Goal: Transaction & Acquisition: Purchase product/service

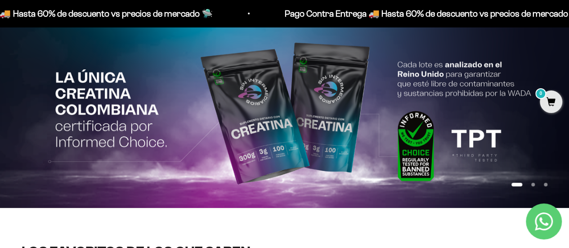
scroll to position [82, 0]
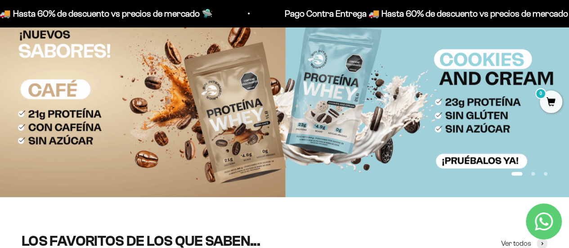
click at [533, 174] on button "Ir al artículo 2" at bounding box center [533, 174] width 4 height 4
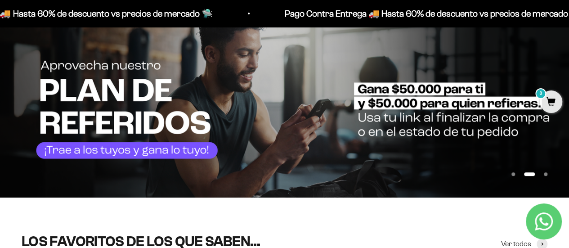
click at [547, 174] on button "Ir al artículo 3" at bounding box center [546, 174] width 4 height 4
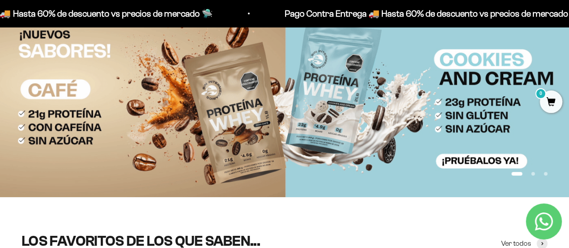
click at [547, 174] on button "Ir al artículo 3" at bounding box center [546, 174] width 4 height 4
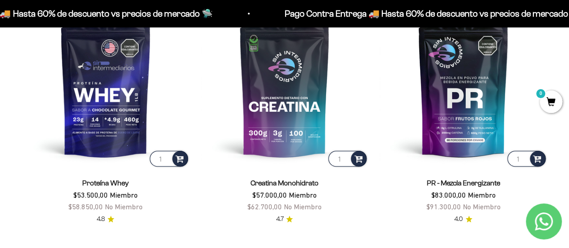
scroll to position [361, 0]
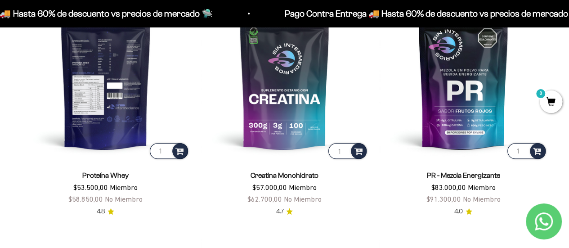
click at [113, 90] on img at bounding box center [106, 76] width 168 height 168
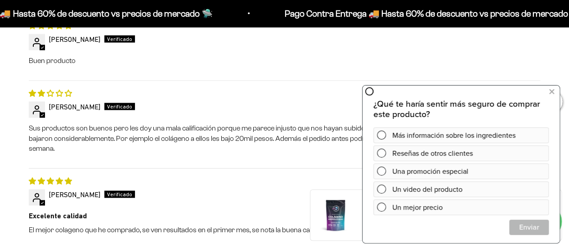
scroll to position [907, 0]
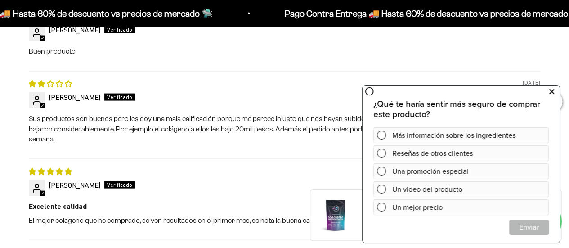
click at [551, 94] on icon at bounding box center [551, 91] width 5 height 12
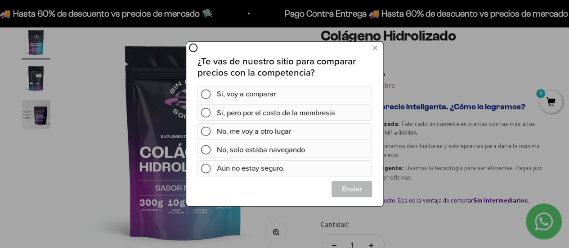
scroll to position [0, 0]
click at [374, 48] on icon at bounding box center [374, 48] width 5 height 12
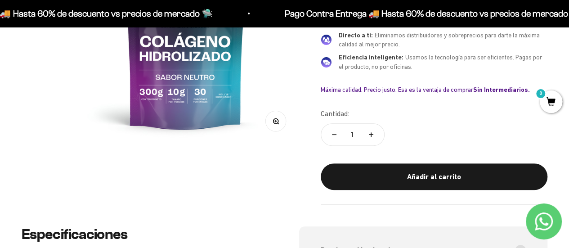
scroll to position [206, 0]
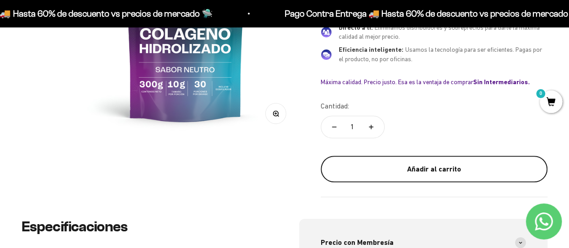
click at [358, 156] on button "Añadir al carrito" at bounding box center [434, 169] width 227 height 27
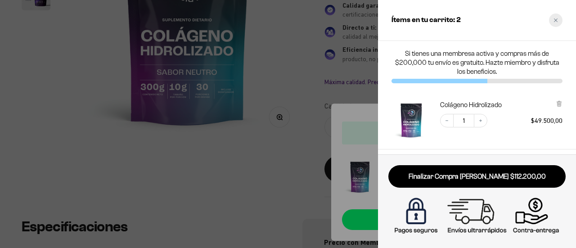
click at [557, 18] on div "Close cart" at bounding box center [555, 19] width 13 height 13
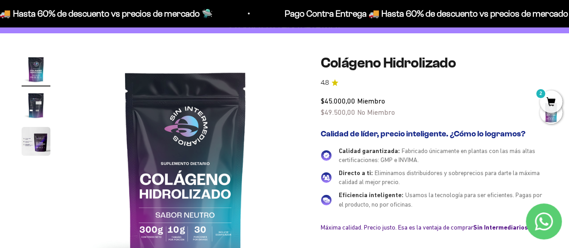
scroll to position [60, 0]
click at [36, 119] on img "Ir al artículo 2" at bounding box center [36, 105] width 29 height 29
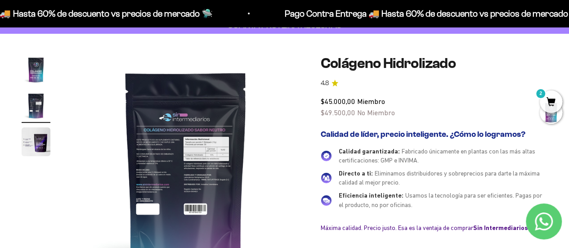
click at [36, 138] on img "Ir al artículo 3" at bounding box center [36, 141] width 29 height 29
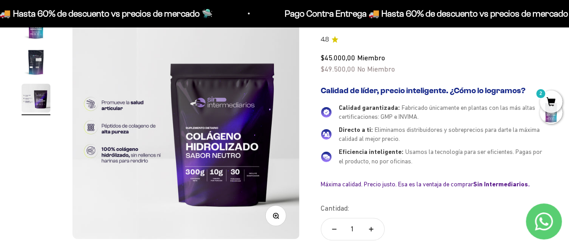
scroll to position [105, 0]
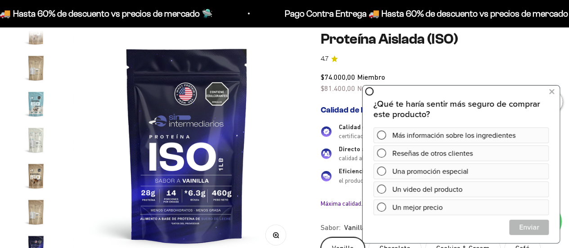
scroll to position [85, 0]
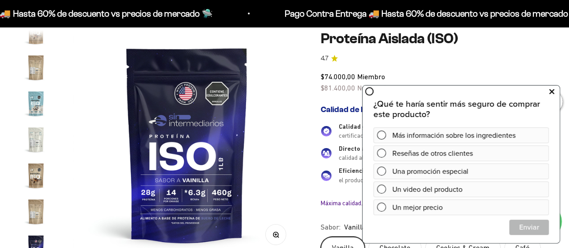
click at [554, 90] on icon at bounding box center [551, 91] width 5 height 12
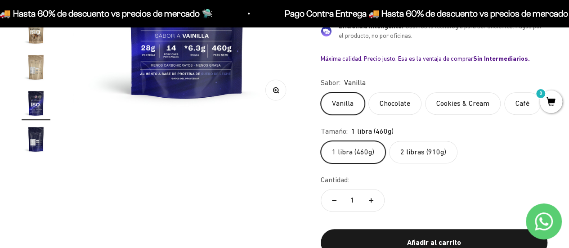
scroll to position [230, 0]
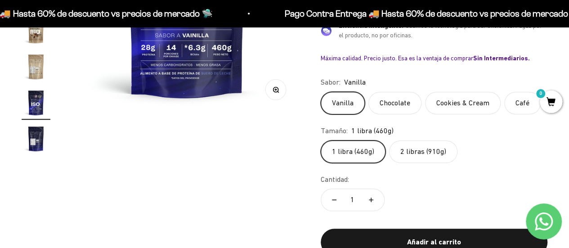
click at [425, 146] on label "2 libras (910g)" at bounding box center [423, 151] width 68 height 22
click at [321, 140] on input "2 libras (910g)" at bounding box center [320, 140] width 0 height 0
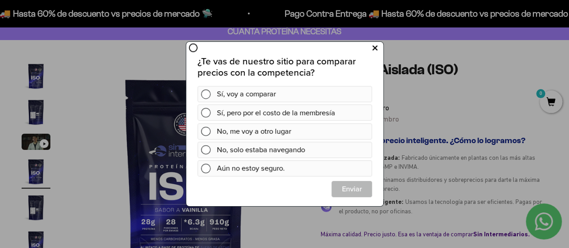
click at [372, 48] on button at bounding box center [374, 48] width 17 height 15
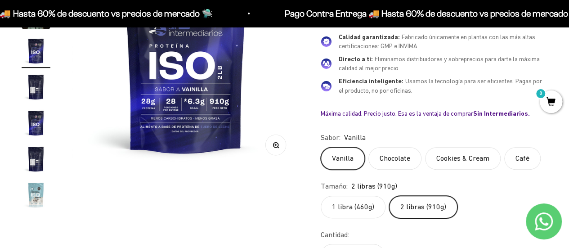
scroll to position [253, 0]
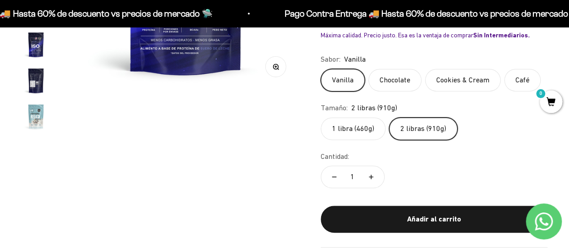
click at [352, 124] on label "1 libra (460g)" at bounding box center [353, 128] width 65 height 22
click at [321, 117] on input "1 libra (460g)" at bounding box center [320, 117] width 0 height 0
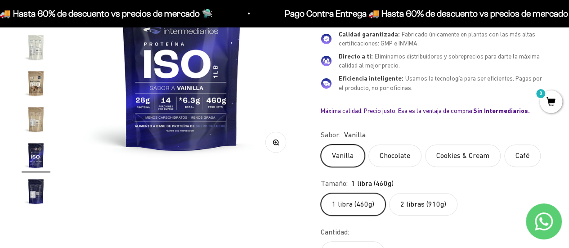
scroll to position [0, 3484]
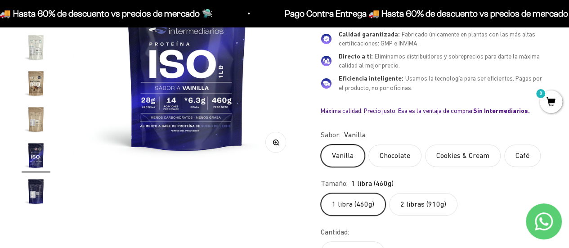
click at [399, 156] on label "Chocolate" at bounding box center [394, 155] width 53 height 22
click at [321, 144] on input "Chocolate" at bounding box center [320, 144] width 0 height 0
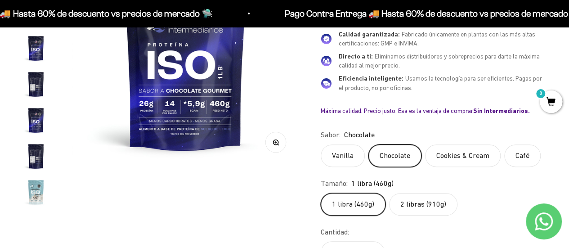
click at [35, 53] on img "Ir al artículo 4" at bounding box center [36, 48] width 29 height 29
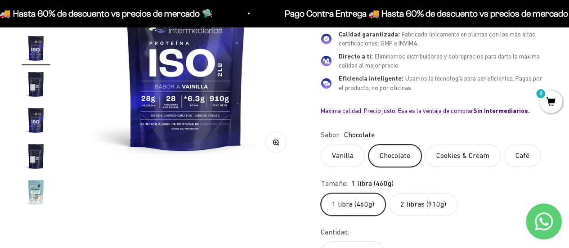
click at [34, 79] on img "Ir al artículo 5" at bounding box center [36, 84] width 29 height 29
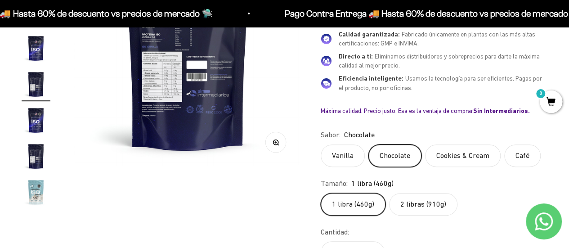
scroll to position [0, 929]
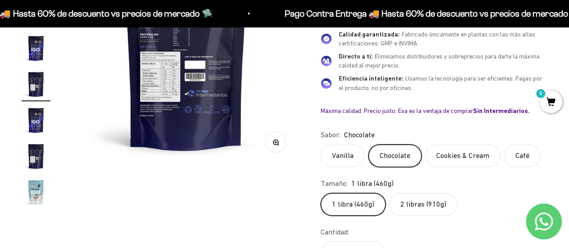
click at [35, 112] on img "Ir al artículo 6" at bounding box center [36, 120] width 29 height 29
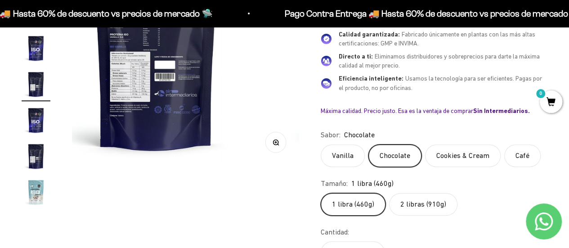
scroll to position [17, 0]
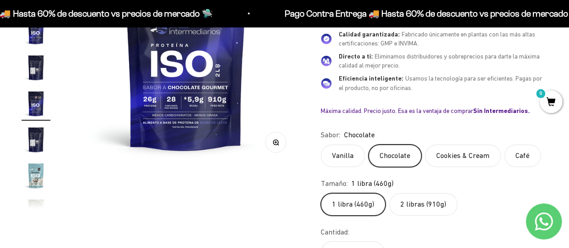
click at [35, 149] on img "Ir al artículo 7" at bounding box center [36, 139] width 29 height 29
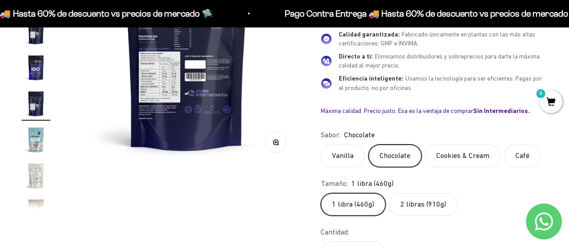
scroll to position [0, 1394]
click at [34, 147] on img "Ir al artículo 8" at bounding box center [36, 139] width 29 height 29
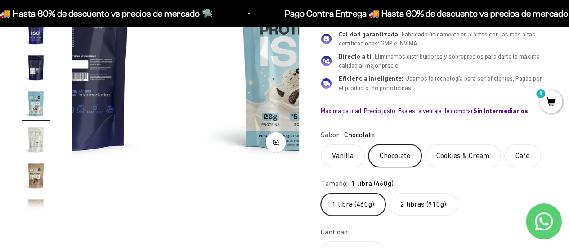
scroll to position [0, 1626]
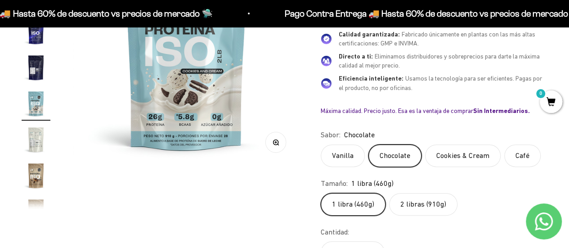
click at [35, 163] on img "Ir al artículo 10" at bounding box center [36, 175] width 29 height 29
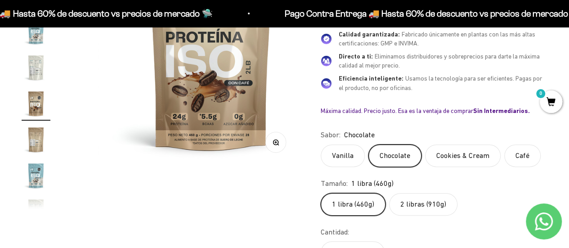
scroll to position [0, 2091]
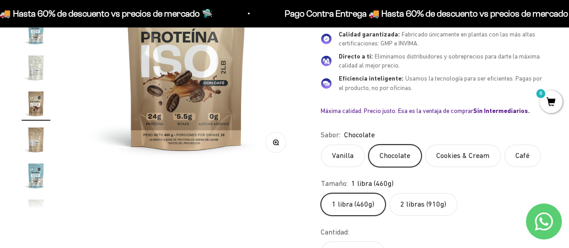
click at [36, 178] on img "Ir al artículo 12" at bounding box center [36, 175] width 29 height 29
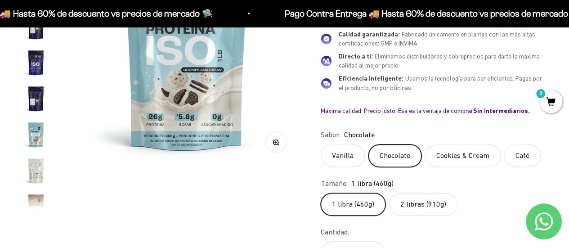
scroll to position [0, 0]
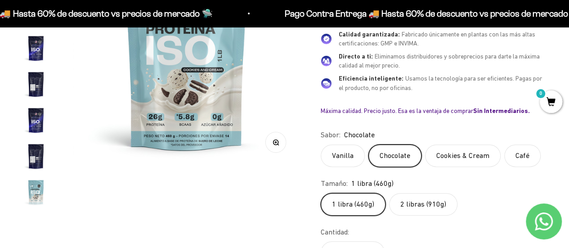
click at [34, 47] on img "Ir al artículo 4" at bounding box center [36, 48] width 29 height 29
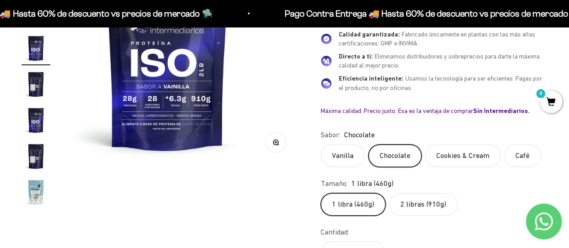
scroll to position [0, 697]
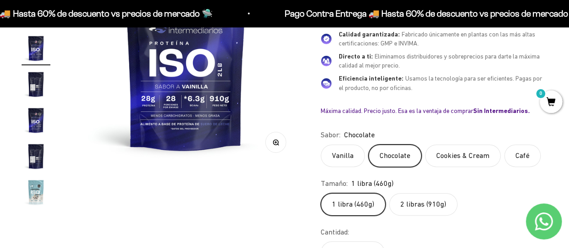
click at [36, 90] on img "Ir al artículo 5" at bounding box center [36, 84] width 29 height 29
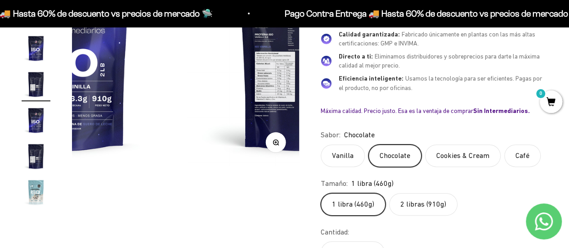
scroll to position [0, 929]
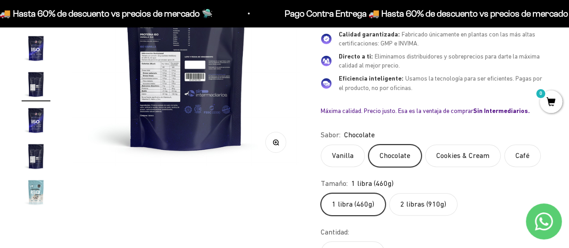
click at [38, 114] on img "Ir al artículo 6" at bounding box center [36, 120] width 29 height 29
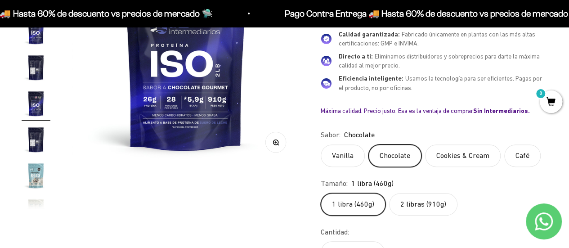
click at [37, 142] on img "Ir al artículo 7" at bounding box center [36, 139] width 29 height 29
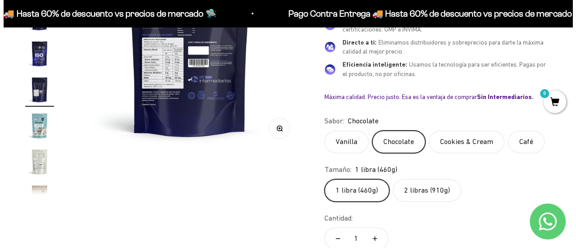
scroll to position [256, 0]
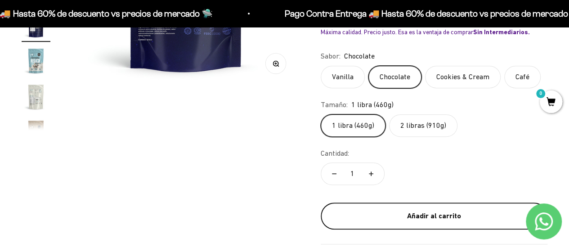
click at [385, 210] on div "Añadir al carrito" at bounding box center [434, 216] width 191 height 12
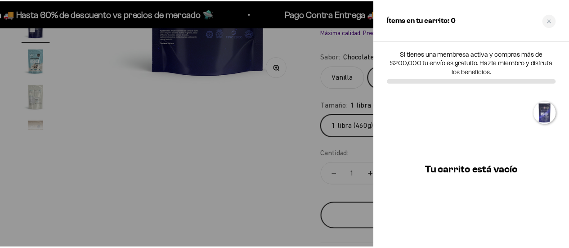
scroll to position [0, 1416]
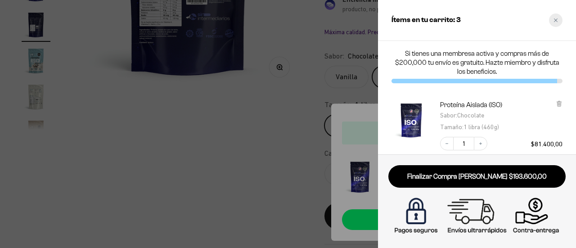
click at [557, 22] on icon "Close cart" at bounding box center [555, 20] width 4 height 4
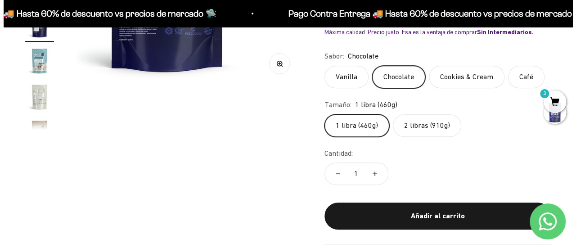
scroll to position [0, 1394]
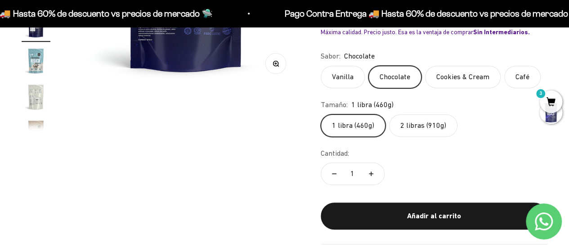
click at [544, 99] on span "3" at bounding box center [551, 101] width 22 height 22
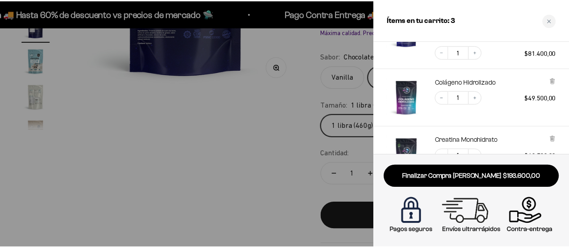
scroll to position [92, 0]
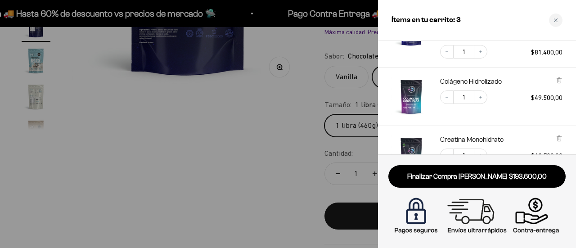
click at [332, 193] on div at bounding box center [288, 124] width 576 height 248
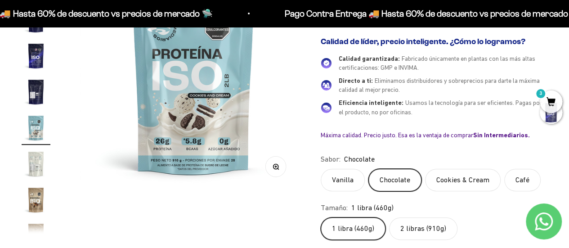
scroll to position [0, 1626]
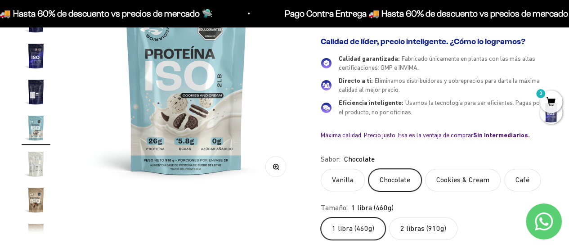
drag, startPoint x: 39, startPoint y: 104, endPoint x: 17, endPoint y: 118, distance: 26.0
click at [17, 118] on div "Zoom Ir al artículo 1 Ir al artículo 2 Ir al artículo 3 Ir al artículo 4 Ir al …" at bounding box center [284, 154] width 569 height 427
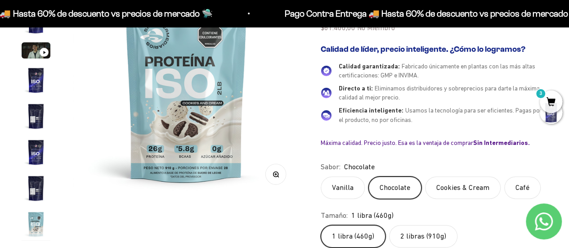
scroll to position [230, 0]
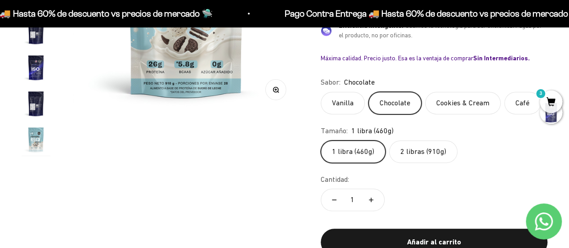
click at [423, 155] on label "2 libras (910g)" at bounding box center [423, 151] width 68 height 22
click at [321, 140] on input "2 libras (910g)" at bounding box center [320, 140] width 0 height 0
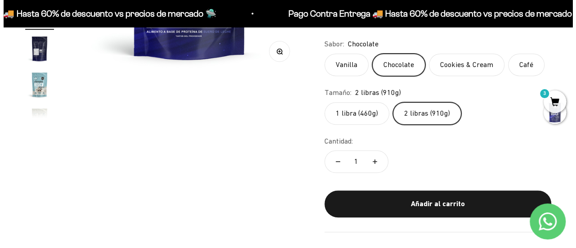
scroll to position [270, 0]
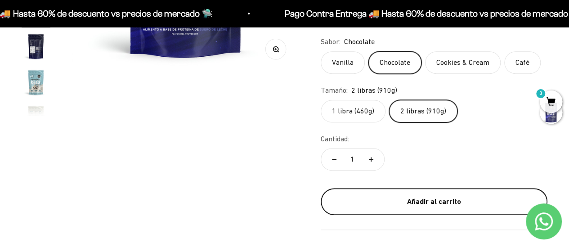
click at [433, 200] on div "Añadir al carrito" at bounding box center [434, 202] width 191 height 12
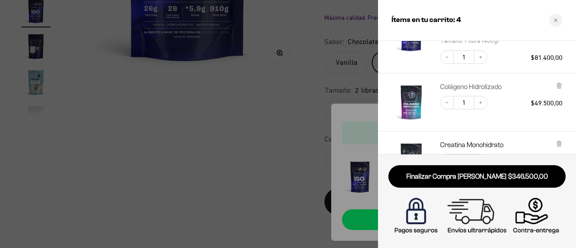
scroll to position [144, 0]
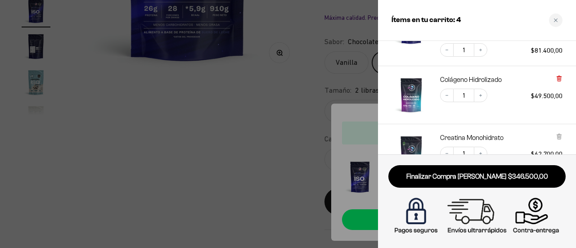
click at [558, 81] on icon at bounding box center [559, 79] width 4 height 4
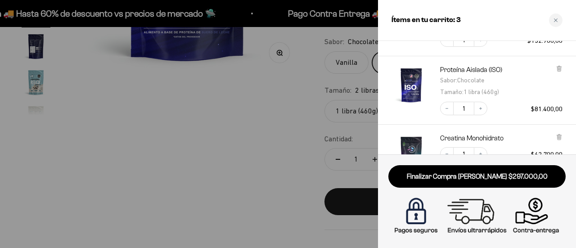
scroll to position [86, 0]
click at [559, 69] on icon at bounding box center [559, 68] width 4 height 4
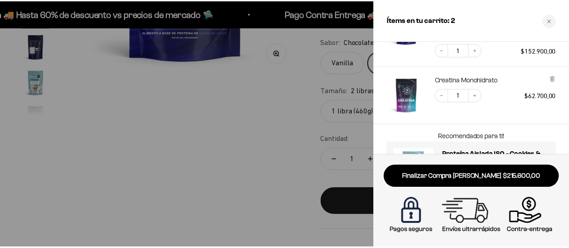
scroll to position [76, 0]
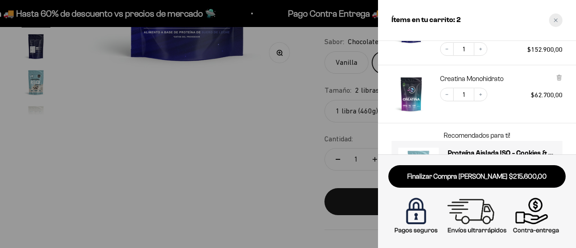
click at [554, 21] on icon "Close cart" at bounding box center [556, 20] width 4 height 4
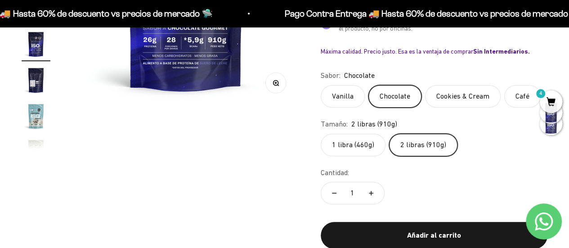
scroll to position [236, 0]
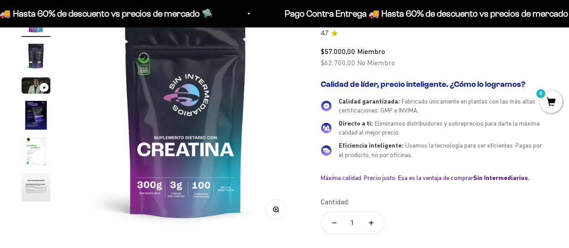
scroll to position [110, 0]
click at [355, 105] on div "Calidad garantizada: Fabricado únicamente en plantas con las más altas certific…" at bounding box center [443, 106] width 209 height 18
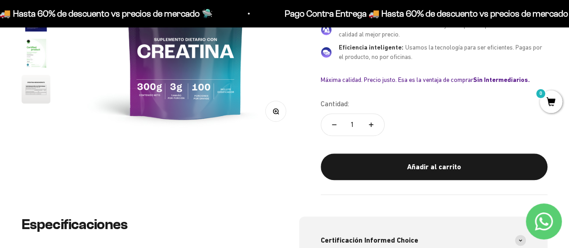
scroll to position [209, 0]
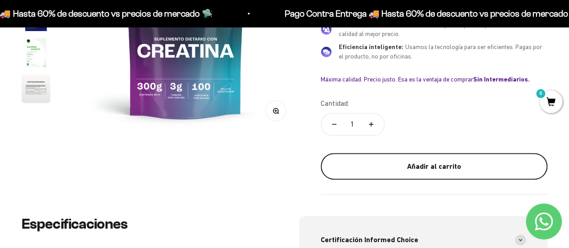
click at [372, 163] on div "Añadir al carrito" at bounding box center [434, 167] width 191 height 12
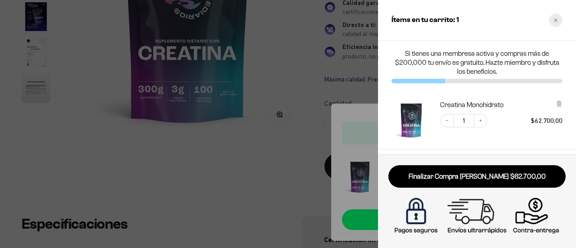
click at [561, 20] on div "Close cart" at bounding box center [555, 19] width 13 height 13
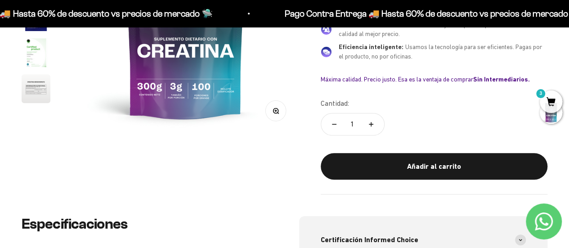
click at [29, 56] on img "Ir al artículo 5" at bounding box center [36, 52] width 29 height 29
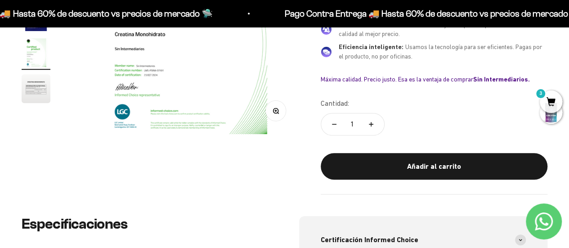
scroll to position [0, 929]
click at [31, 85] on img "Ir al artículo 6" at bounding box center [36, 88] width 29 height 29
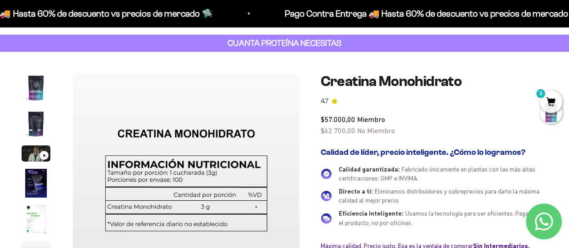
scroll to position [42, 0]
click at [41, 153] on div "Ir al artículo 3" at bounding box center [44, 155] width 9 height 9
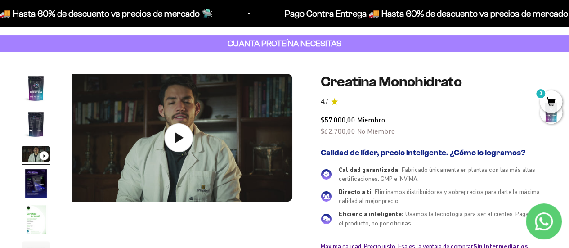
scroll to position [0, 464]
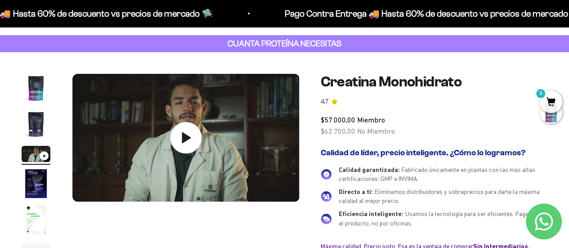
click at [193, 136] on icon at bounding box center [185, 137] width 31 height 31
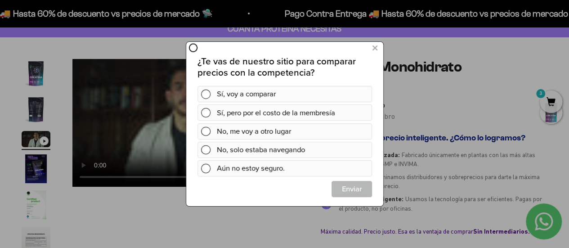
scroll to position [0, 0]
click at [374, 50] on icon at bounding box center [374, 48] width 5 height 12
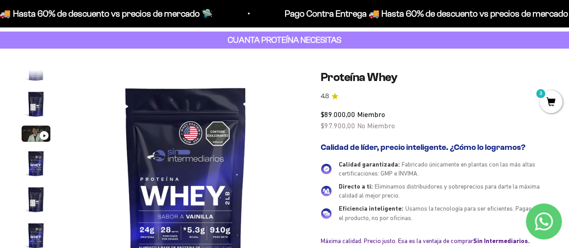
click at [38, 134] on img "Ir al artículo 3" at bounding box center [36, 134] width 29 height 16
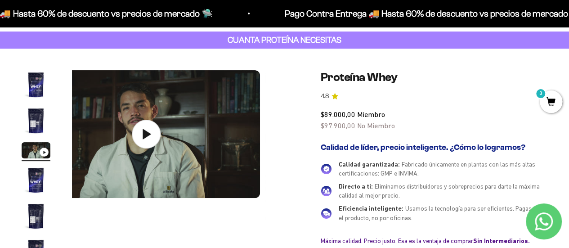
scroll to position [0, 464]
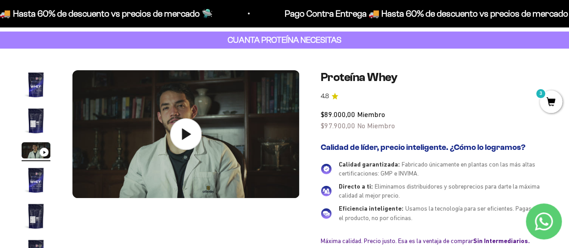
click at [211, 136] on img at bounding box center [185, 134] width 227 height 128
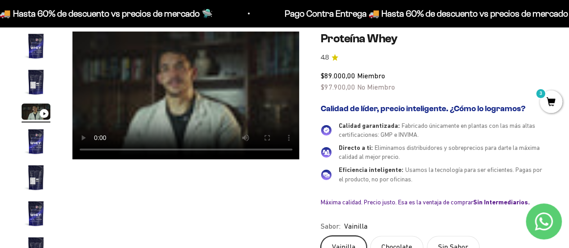
scroll to position [5, 0]
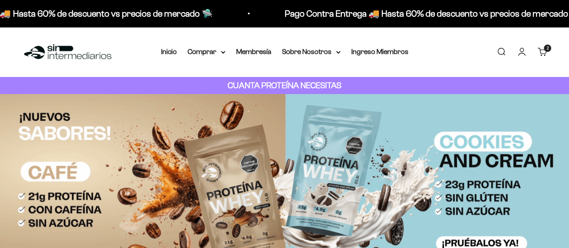
click at [545, 54] on link "Carrito 2 artículos 2" at bounding box center [543, 52] width 10 height 10
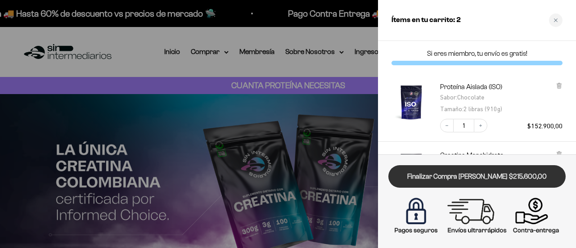
click at [463, 174] on link "Finalizar Compra [PERSON_NAME] $215.600,00" at bounding box center [476, 176] width 177 height 23
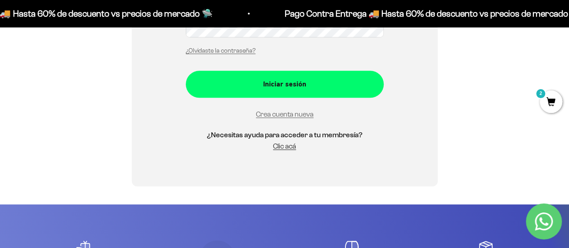
scroll to position [267, 0]
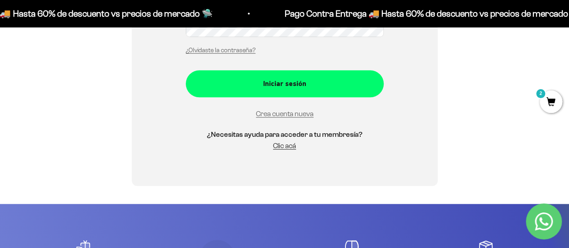
click at [555, 98] on span "2" at bounding box center [551, 101] width 22 height 22
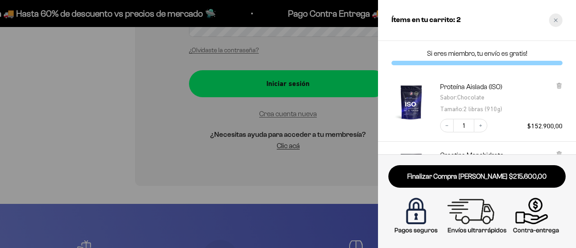
click at [558, 20] on div "Close cart" at bounding box center [555, 19] width 13 height 13
